Goal: Feedback & Contribution: Contribute content

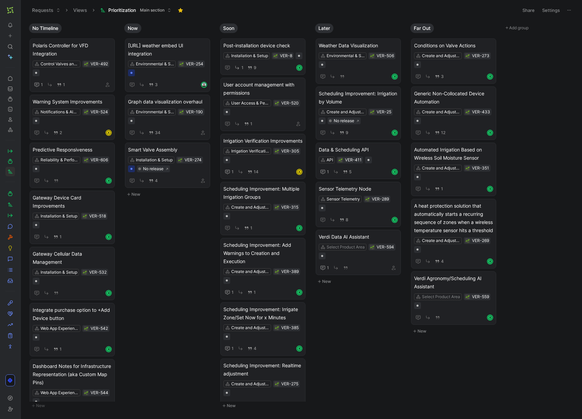
click at [14, 8] on button "button" at bounding box center [10, 10] width 10 height 10
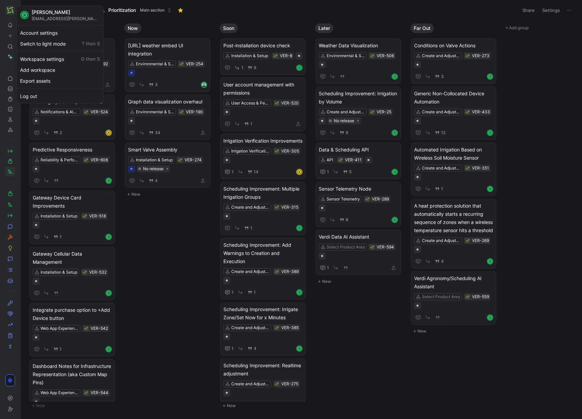
click at [22, 10] on div "R [PERSON_NAME] [EMAIL_ADDRESS][PERSON_NAME][DOMAIN_NAME]" at bounding box center [60, 15] width 84 height 16
click at [27, 5] on div "Dismiss popup R [PERSON_NAME] [EMAIL_ADDRESS][PERSON_NAME][DOMAIN_NAME] Account…" at bounding box center [59, 54] width 87 height 98
click at [194, 24] on div at bounding box center [291, 209] width 582 height 419
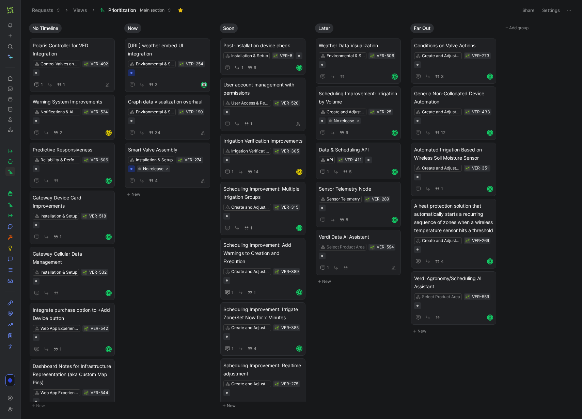
drag, startPoint x: 22, startPoint y: 6, endPoint x: 25, endPoint y: 8, distance: 3.5
click at [22, 6] on button at bounding box center [23, 10] width 10 height 10
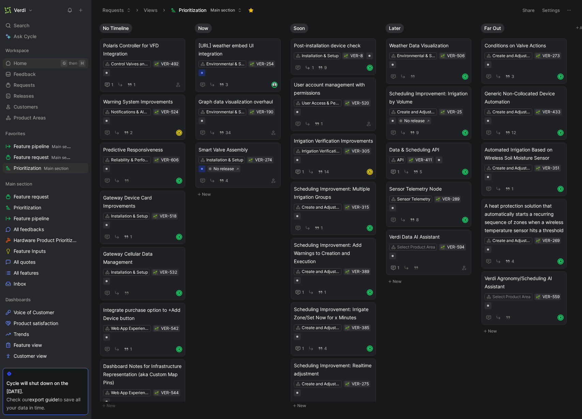
click at [38, 67] on link "Home G then H" at bounding box center [45, 63] width 85 height 10
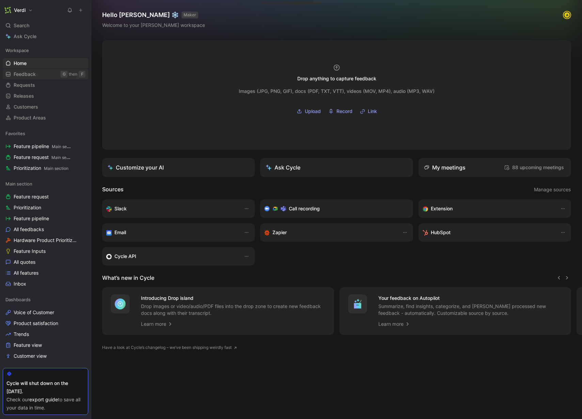
click at [45, 73] on link "Feedback G then F" at bounding box center [45, 74] width 85 height 10
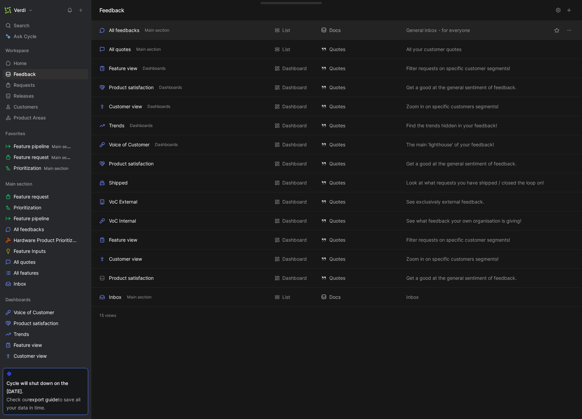
click at [198, 29] on div "All feedbacks Main section" at bounding box center [184, 30] width 170 height 8
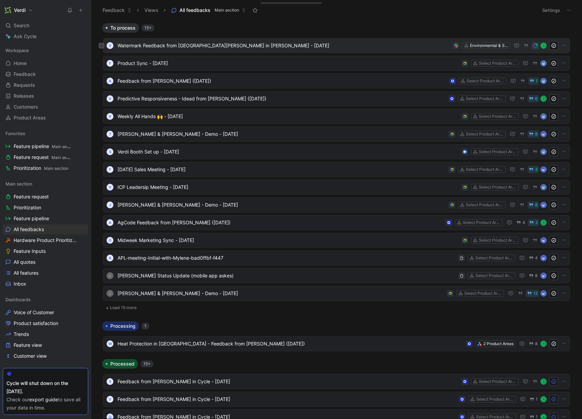
click at [205, 46] on span "Watermark Feedback from [GEOGRAPHIC_DATA][PERSON_NAME] in [PERSON_NAME] - [DATE]" at bounding box center [283, 46] width 332 height 8
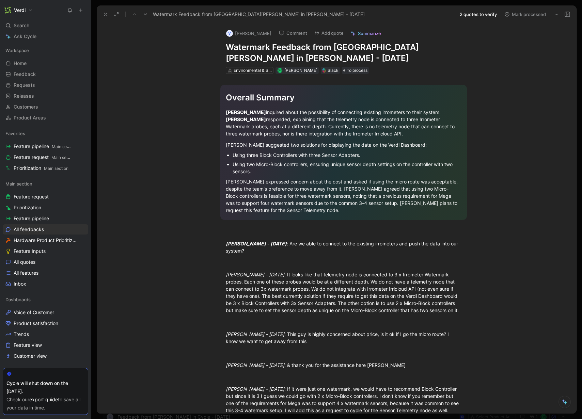
click at [495, 17] on button "2 quotes to verify" at bounding box center [478, 15] width 43 height 10
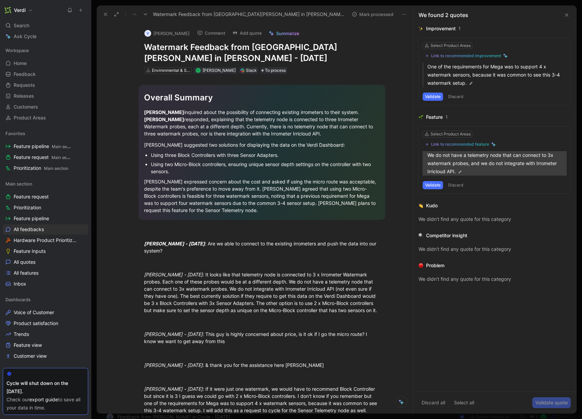
click at [478, 166] on p "We do not have a telemetry node that can connect to 3x watermark probes, and we…" at bounding box center [496, 163] width 139 height 25
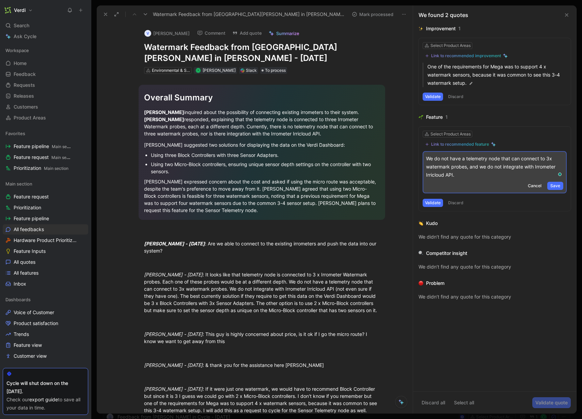
drag, startPoint x: 473, startPoint y: 174, endPoint x: 468, endPoint y: 168, distance: 7.5
click at [467, 168] on p "We do not have a telemetry node that can connect to 3x watermark probes, and we…" at bounding box center [494, 167] width 137 height 25
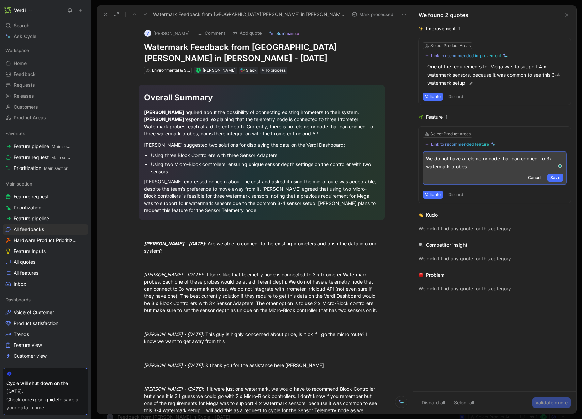
drag, startPoint x: 447, startPoint y: 158, endPoint x: 406, endPoint y: 158, distance: 41.9
click at [406, 158] on div "Watermark Feedback from [PERSON_NAME] in [PERSON_NAME] - [DATE] Mark processed …" at bounding box center [337, 209] width 480 height 408
click at [555, 174] on span "Save" at bounding box center [555, 177] width 10 height 7
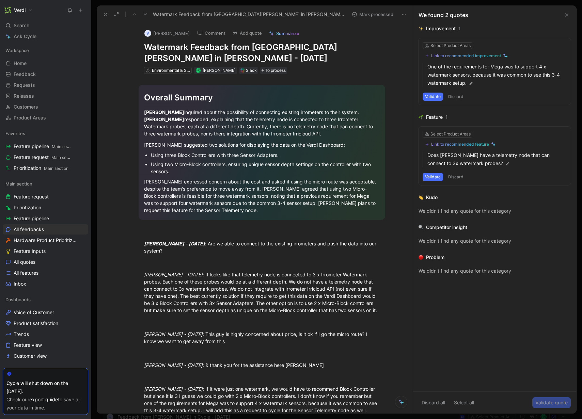
click at [455, 144] on div "Link to recommended feature" at bounding box center [460, 144] width 58 height 5
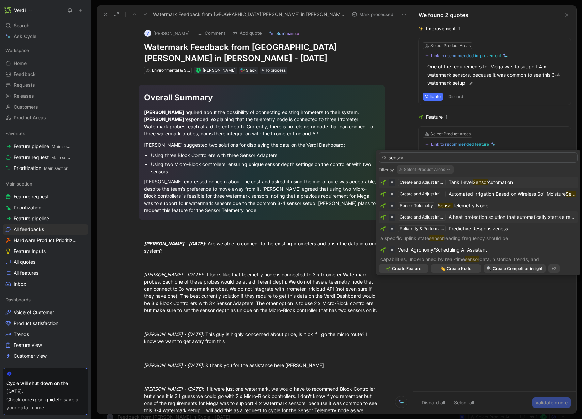
type input "sensor"
click at [474, 207] on span "Telemetry Node" at bounding box center [471, 206] width 36 height 6
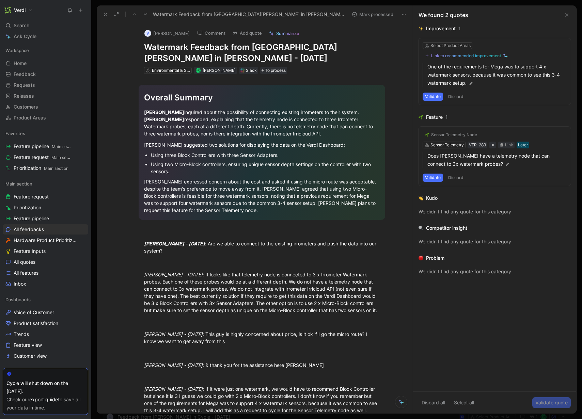
click at [433, 179] on button "Validate" at bounding box center [433, 178] width 20 height 8
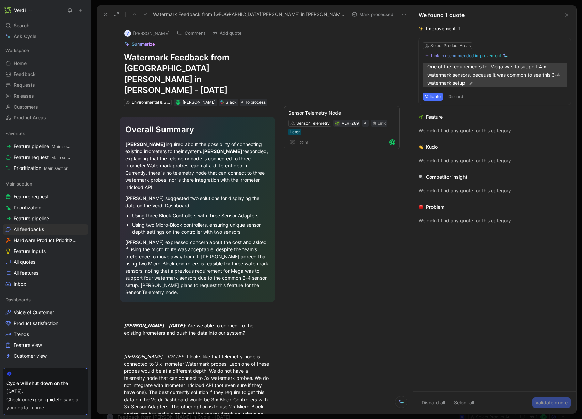
click at [513, 74] on p "One of the requirements for Mega was to support 4 x watermark sensors, because …" at bounding box center [496, 75] width 139 height 25
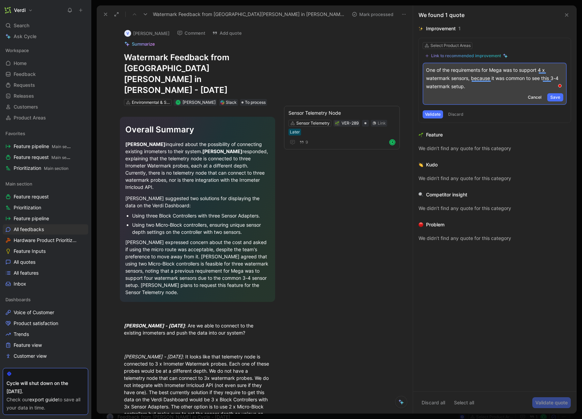
drag, startPoint x: 469, startPoint y: 86, endPoint x: 422, endPoint y: 68, distance: 50.7
click at [422, 68] on div "Select Product Areas Link to recommended improvement One of the requirements fo…" at bounding box center [495, 80] width 152 height 84
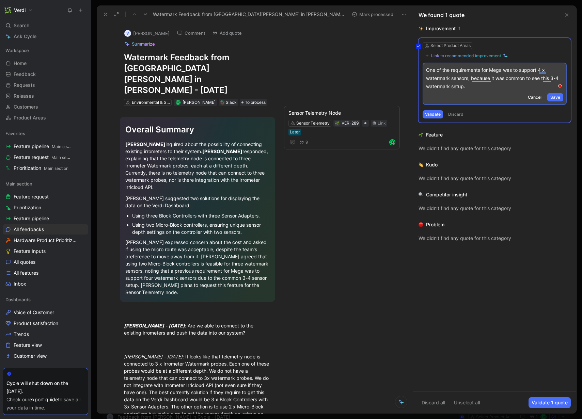
click at [457, 85] on div "Select Product Areas Link to recommended improvement One of the requirements fo…" at bounding box center [495, 80] width 152 height 84
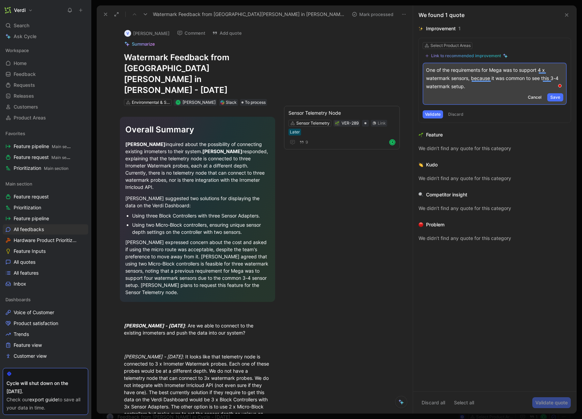
click at [457, 85] on p "One of the requirements for Mega was to support 4 x watermark sensors, because …" at bounding box center [494, 78] width 137 height 25
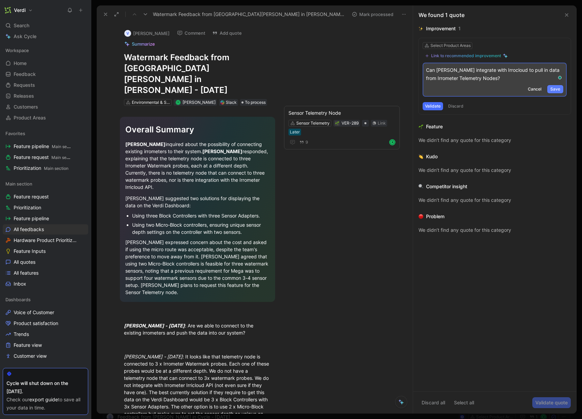
click at [553, 88] on span "Save" at bounding box center [555, 89] width 10 height 7
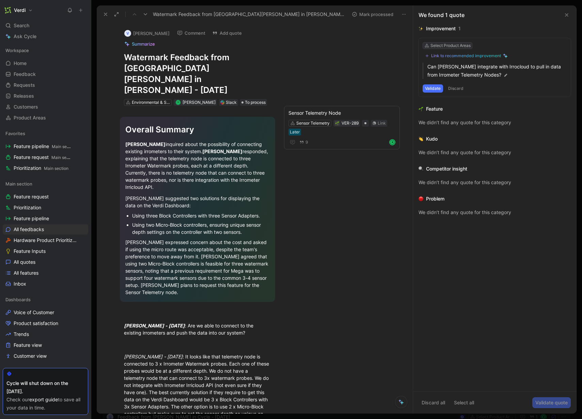
click at [448, 47] on div "Select Product Areas" at bounding box center [450, 45] width 40 height 7
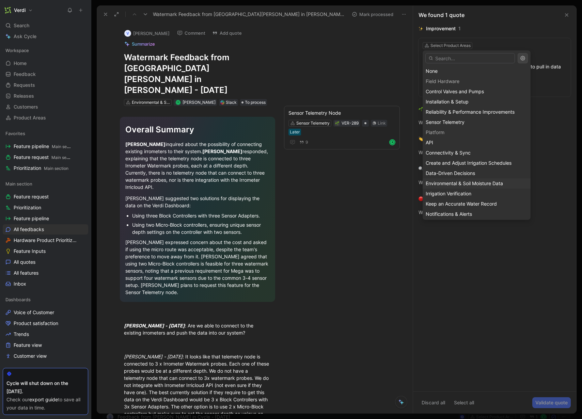
scroll to position [33, 0]
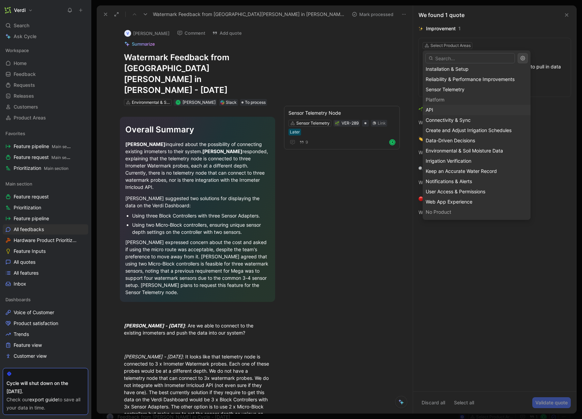
click at [449, 112] on div "API" at bounding box center [477, 110] width 102 height 8
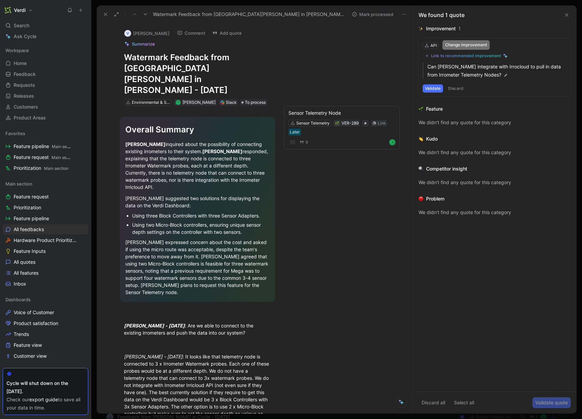
click at [456, 57] on div "Link to recommended improvement" at bounding box center [466, 55] width 70 height 5
click at [436, 90] on button "Validate" at bounding box center [433, 88] width 20 height 8
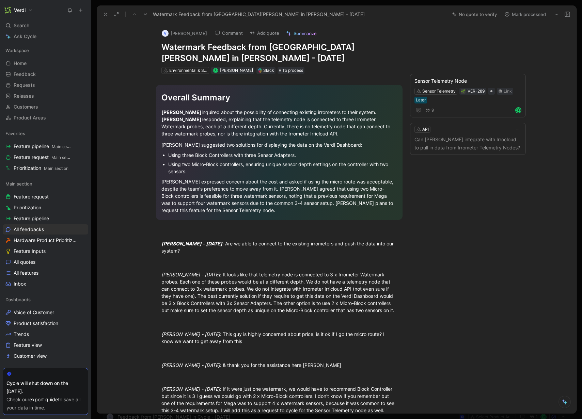
click at [169, 47] on h1 "Watermark Feedback from [GEOGRAPHIC_DATA][PERSON_NAME] in [PERSON_NAME] - [DATE]" at bounding box center [279, 53] width 236 height 22
click at [163, 49] on h1 "Watermark Feedback from [GEOGRAPHIC_DATA][PERSON_NAME] in [PERSON_NAME] - [DATE]" at bounding box center [279, 53] width 236 height 22
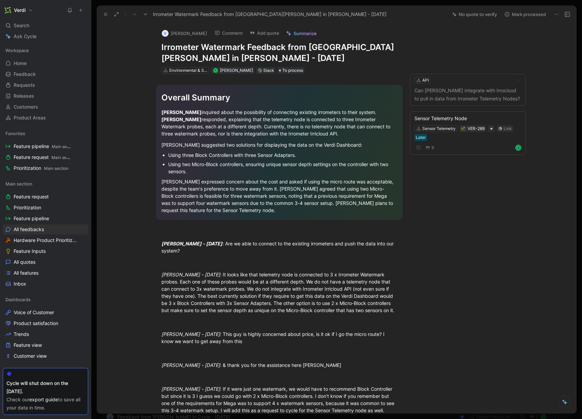
click at [161, 46] on h1 "Irrometer Watermark Feedback from [GEOGRAPHIC_DATA][PERSON_NAME] in [PERSON_NAM…" at bounding box center [279, 53] width 236 height 22
